Goal: Find specific page/section: Locate a particular part of the current website

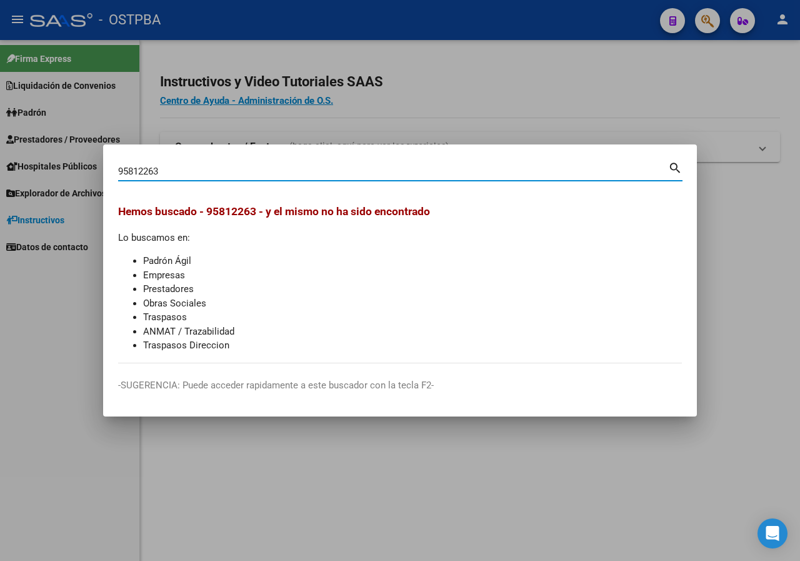
click at [196, 174] on input "95812263" at bounding box center [393, 171] width 550 height 11
type input "32387092"
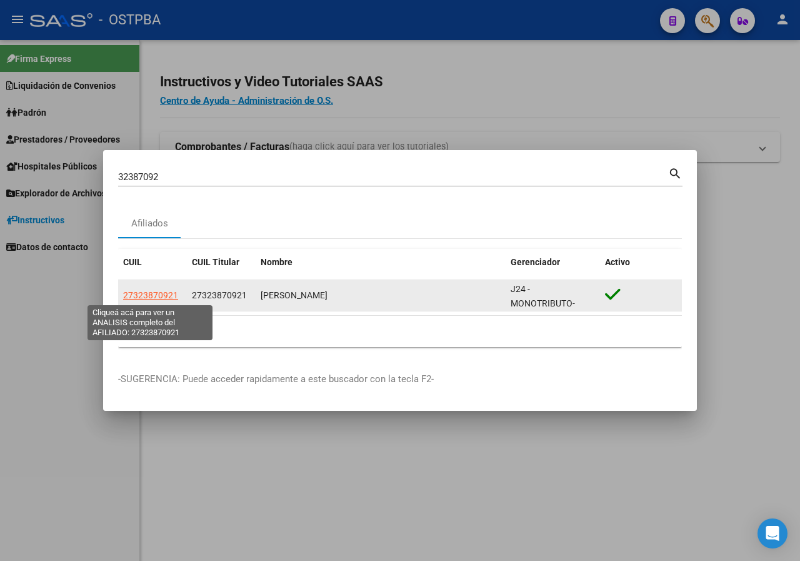
click at [138, 293] on span "27323870921" at bounding box center [150, 295] width 55 height 10
type textarea "27323870921"
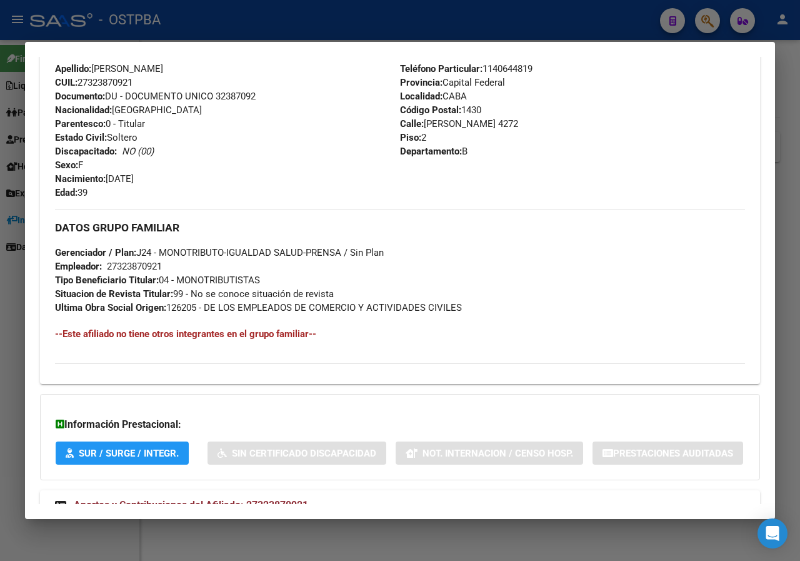
scroll to position [523, 0]
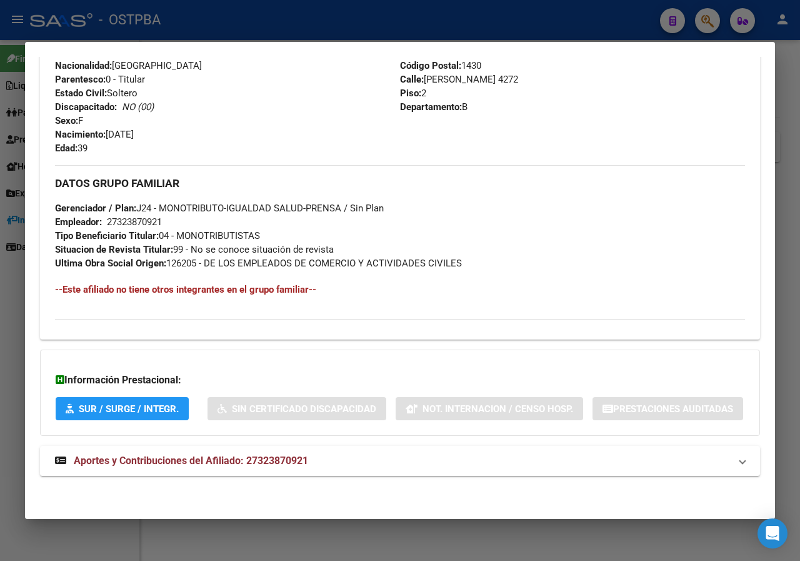
click at [0, 278] on div at bounding box center [400, 280] width 800 height 561
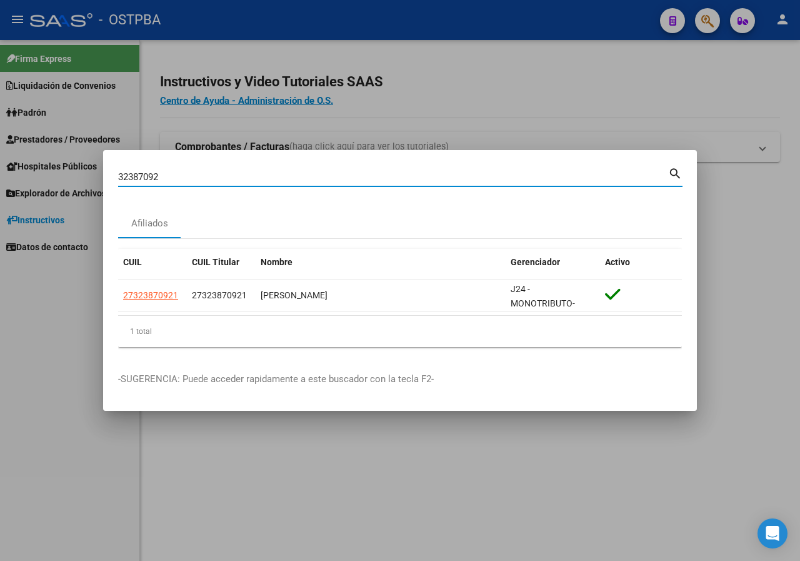
click at [171, 176] on input "32387092" at bounding box center [393, 176] width 550 height 11
paste input "0896265"
type input "30896265"
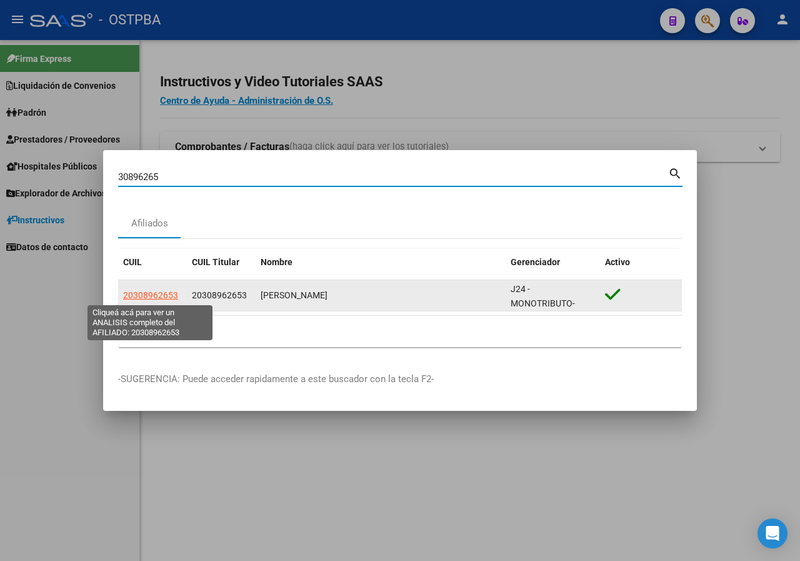
click at [163, 294] on span "20308962653" at bounding box center [150, 295] width 55 height 10
type textarea "20308962653"
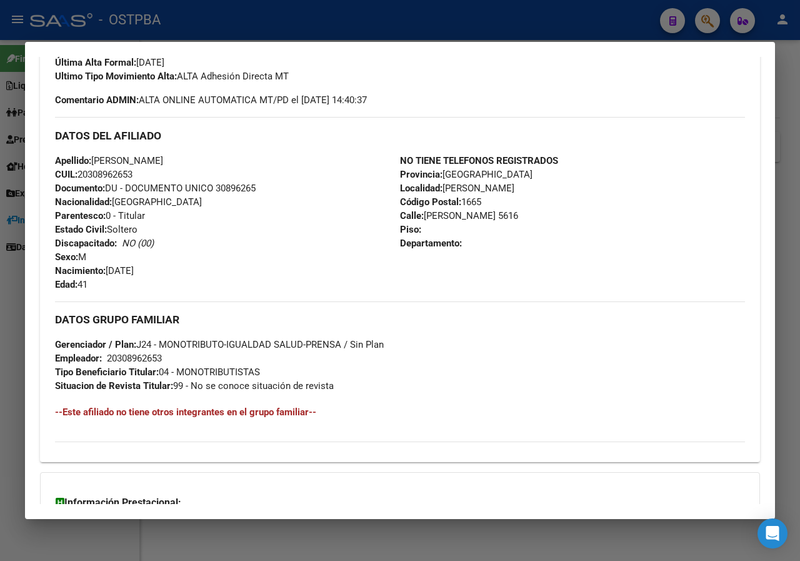
scroll to position [375, 0]
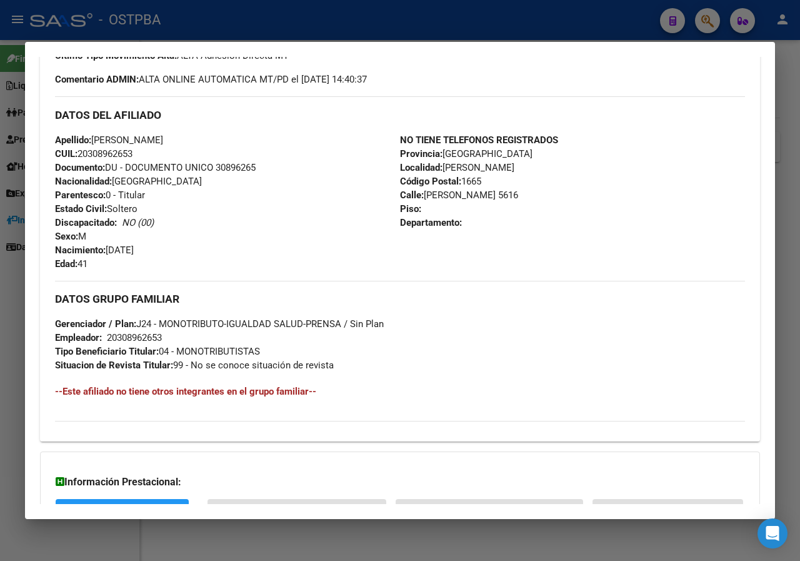
click at [0, 272] on div at bounding box center [400, 280] width 800 height 561
